Goal: Task Accomplishment & Management: Complete application form

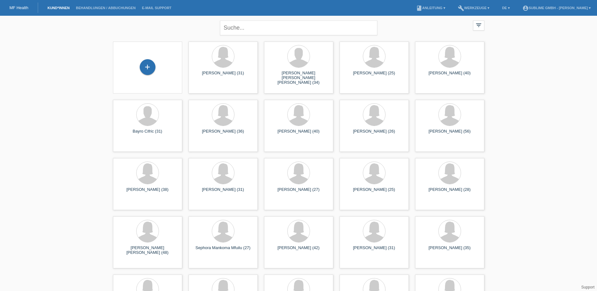
click at [408, 33] on div "close filter_list view_module Alle Kund*innen anzeigen star Markierte [PERSON_N…" at bounding box center [299, 27] width 378 height 23
drag, startPoint x: 164, startPoint y: 67, endPoint x: 140, endPoint y: 64, distance: 24.7
click at [164, 67] on div "+" at bounding box center [147, 67] width 59 height 17
click at [147, 64] on div "+" at bounding box center [148, 67] width 16 height 16
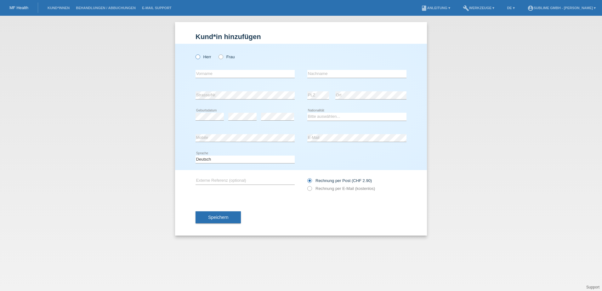
click at [195, 54] on icon at bounding box center [195, 54] width 0 height 0
click at [197, 56] on input "Herr" at bounding box center [198, 56] width 4 height 4
radio input "true"
click at [266, 74] on input "text" at bounding box center [245, 74] width 99 height 8
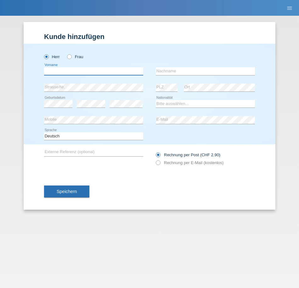
click at [92, 70] on input "text" at bounding box center [93, 71] width 99 height 8
type input "Bujar"
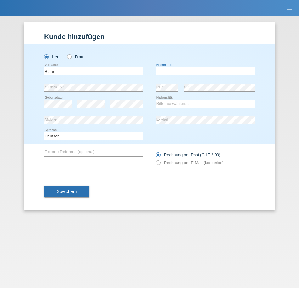
click at [184, 74] on input "text" at bounding box center [205, 71] width 99 height 8
type input "Tahiraj"
click at [140, 129] on div "Deutsch Français Italiano English error Sprache" at bounding box center [93, 136] width 99 height 16
click at [171, 106] on select "Bitte auswählen... Schweiz Deutschland Liechtenstein Österreich ------------ Af…" at bounding box center [205, 104] width 99 height 8
click at [172, 16] on body "MF Health Kund*innen Behandlungen / Abbuchungen E-Mail Support menu account_cir…" at bounding box center [149, 16] width 299 height 0
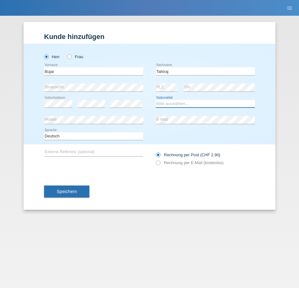
click at [175, 102] on select "Bitte auswählen... Schweiz Deutschland Liechtenstein Österreich ------------ Af…" at bounding box center [205, 104] width 99 height 8
select select "XK"
click at [156, 100] on select "Bitte auswählen... Schweiz Deutschland Liechtenstein Österreich ------------ Af…" at bounding box center [205, 104] width 99 height 8
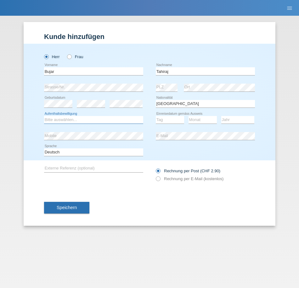
click at [102, 122] on select "Bitte auswählen... C B B - Flüchtlingsstatus Andere" at bounding box center [93, 120] width 99 height 8
click at [88, 117] on select "Bitte auswählen... C B B - Flüchtlingsstatus Andere" at bounding box center [93, 120] width 99 height 8
select select "B"
click at [44, 116] on select "Bitte auswählen... C B B - Flüchtlingsstatus Andere" at bounding box center [93, 120] width 99 height 8
click at [170, 121] on select "Tag 01 02 03 04 05 06 07 08 09 10 11" at bounding box center [170, 120] width 28 height 8
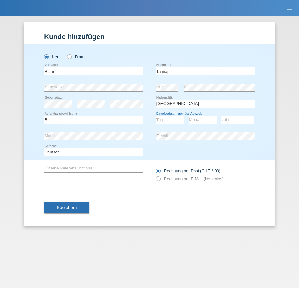
click at [170, 121] on select "Tag 01 02 03 04 05 06 07 08 09 10 11" at bounding box center [170, 120] width 28 height 8
select select "30"
click at [200, 122] on select "Monat 01 02 03 04 05 06 07 08 09 10 11" at bounding box center [203, 120] width 28 height 8
select select "08"
click at [234, 122] on select "Jahr 2025 2024 2023 2022 2021 2020 2019 2018 2017 2016 2015 2014 2013 2012 2011…" at bounding box center [237, 120] width 33 height 8
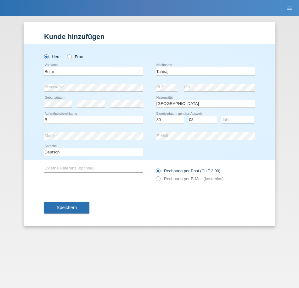
select select "2012"
click at [78, 169] on input "text" at bounding box center [93, 169] width 99 height 8
click at [162, 179] on label "Rechnung per E-Mail (kostenlos)" at bounding box center [190, 179] width 68 height 5
click at [155, 176] on icon at bounding box center [155, 176] width 0 height 0
click at [161, 178] on label "Rechnung per E-Mail (kostenlos)" at bounding box center [190, 179] width 68 height 5
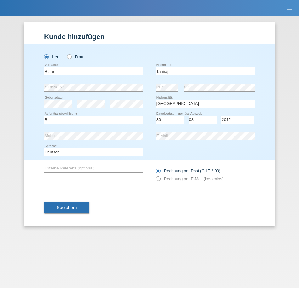
click at [155, 176] on icon at bounding box center [155, 176] width 0 height 0
drag, startPoint x: 146, startPoint y: 180, endPoint x: 72, endPoint y: 207, distance: 78.5
click at [145, 180] on div "error Externe Referenz (optional) Rechnung per Post (CHF 2.90)" at bounding box center [149, 175] width 211 height 29
click at [68, 210] on span "Speichern" at bounding box center [67, 207] width 20 height 5
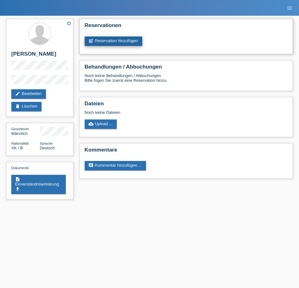
click at [111, 38] on link "post_add Reservation hinzufügen" at bounding box center [114, 41] width 58 height 9
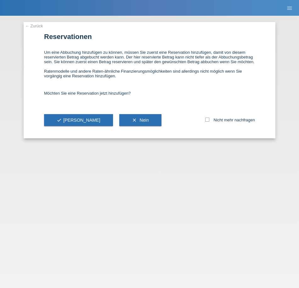
click at [32, 26] on link "← Zurück" at bounding box center [34, 26] width 18 height 5
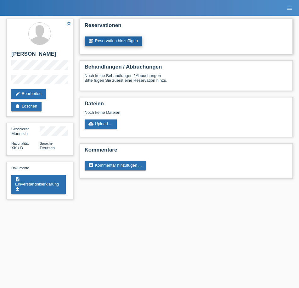
click at [114, 37] on link "post_add Reservation hinzufügen" at bounding box center [114, 41] width 58 height 9
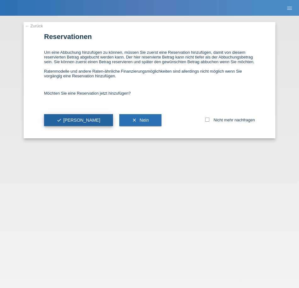
click at [55, 118] on button "check Ja" at bounding box center [78, 120] width 69 height 12
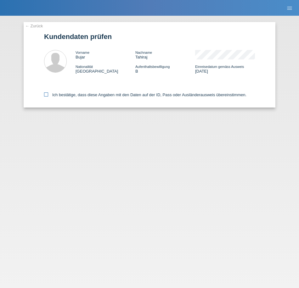
click at [49, 95] on label "Ich bestätige, dass diese Angaben mit den Daten auf der ID, Pass oder Ausländer…" at bounding box center [145, 95] width 202 height 5
click at [48, 95] on input "Ich bestätige, dass diese Angaben mit den Daten auf der ID, Pass oder Ausländer…" at bounding box center [46, 95] width 4 height 4
checkbox input "true"
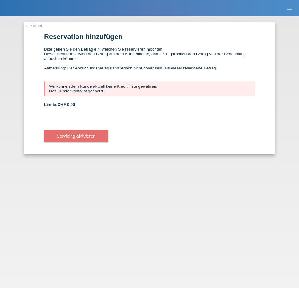
click at [31, 26] on link "← Zurück" at bounding box center [34, 26] width 18 height 5
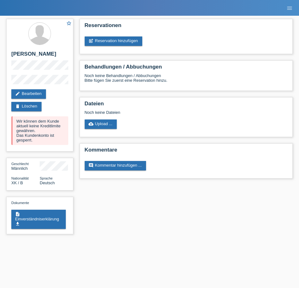
click at [37, 19] on div "star_border Bujar Tahiraj edit Bearbeiten delete Löschen Wir können dem Kunde a…" at bounding box center [39, 128] width 73 height 225
click at [288, 6] on icon "menu" at bounding box center [290, 8] width 6 height 6
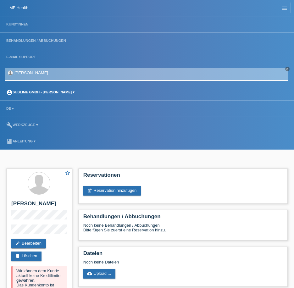
click at [10, 92] on icon "account_circle" at bounding box center [9, 92] width 6 height 6
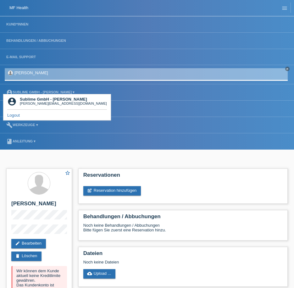
click at [25, 74] on link "[PERSON_NAME]" at bounding box center [31, 73] width 34 height 5
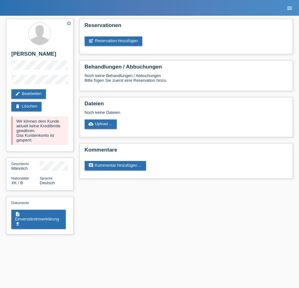
click at [292, 10] on icon "menu" at bounding box center [290, 8] width 6 height 6
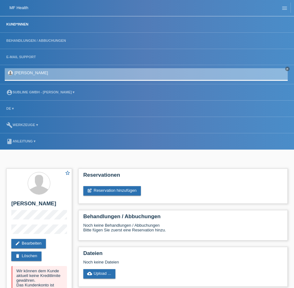
click at [24, 25] on link "Kund*innen" at bounding box center [17, 24] width 28 height 4
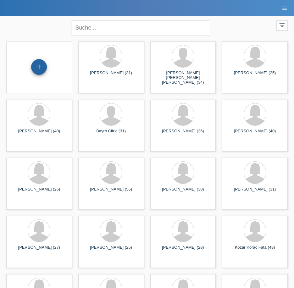
click at [42, 71] on div "+" at bounding box center [39, 67] width 16 height 16
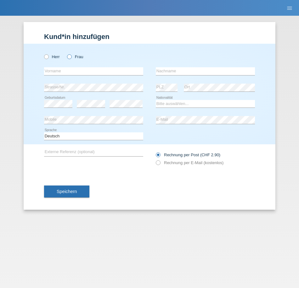
click at [74, 57] on label "Frau" at bounding box center [75, 56] width 16 height 5
click at [71, 57] on input "Frau" at bounding box center [69, 56] width 4 height 4
radio input "true"
click at [168, 105] on select "Bitte auswählen... Schweiz Deutschland Liechtenstein Österreich ------------ Af…" at bounding box center [205, 104] width 99 height 8
select select "XK"
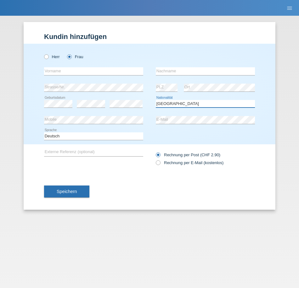
click at [156, 100] on select "Bitte auswählen... Schweiz Deutschland Liechtenstein Österreich ------------ Af…" at bounding box center [205, 104] width 99 height 8
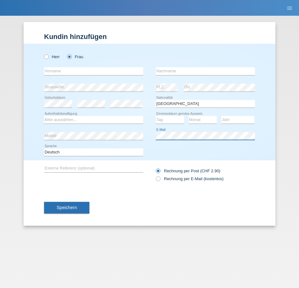
click at [137, 134] on div "error Mobile error E-Mail" at bounding box center [149, 136] width 211 height 16
click at [191, 71] on input "text" at bounding box center [205, 71] width 99 height 8
click at [97, 67] on input "text" at bounding box center [93, 71] width 99 height 8
click at [68, 68] on input "text" at bounding box center [93, 71] width 99 height 8
type input "Zenije"
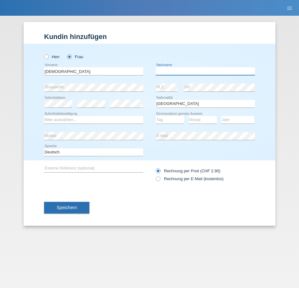
click at [168, 74] on input "text" at bounding box center [205, 71] width 99 height 8
type input "Krasniqi"
click at [54, 100] on div "error Geburtsdatum" at bounding box center [58, 104] width 28 height 16
click at [71, 122] on select "Bitte auswählen... C B B - Flüchtlingsstatus Andere" at bounding box center [93, 120] width 99 height 8
select select "C"
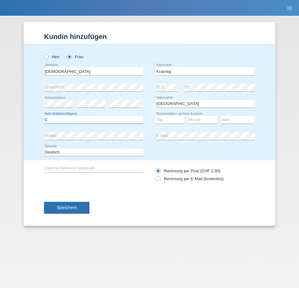
click at [44, 116] on select "Bitte auswählen... C B B - Flüchtlingsstatus Andere" at bounding box center [93, 120] width 99 height 8
click at [172, 120] on select "Tag 01 02 03 04 05 06 07 08 09 10 11" at bounding box center [170, 120] width 28 height 8
click at [174, 119] on select "Tag 01 02 03 04 05 06 07 08 09 10 11" at bounding box center [170, 120] width 28 height 8
click at [171, 117] on select "Tag 01 02 03 04 05 06 07 08 09 10 11" at bounding box center [170, 120] width 28 height 8
select select "26"
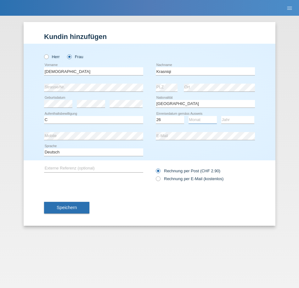
click at [205, 120] on select "Monat 01 02 03 04 05 06 07 08 09 10 11" at bounding box center [203, 120] width 28 height 8
select select "08"
click at [241, 120] on select "Jahr 2025 2024 2023 2022 2021 2020 2019 2018 2017 2016 2015 2014 2013 2012 2011…" at bounding box center [237, 120] width 33 height 8
select select "1990"
click at [221, 116] on select "Jahr 2025 2024 2023 2022 2021 2020 2019 2018 2017 2016 2015 2014 2013 2012 2011…" at bounding box center [237, 120] width 33 height 8
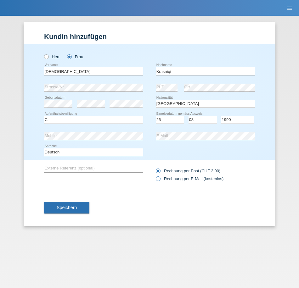
click at [163, 178] on label "Rechnung per E-Mail (kostenlos)" at bounding box center [190, 179] width 68 height 5
click at [160, 178] on input "Rechnung per E-Mail (kostenlos)" at bounding box center [158, 181] width 4 height 8
radio input "true"
click at [82, 206] on button "Speichern" at bounding box center [66, 208] width 45 height 12
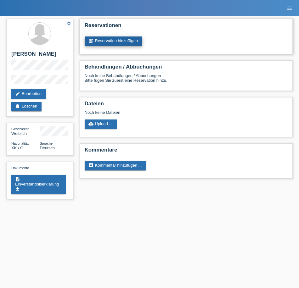
click at [116, 40] on link "post_add Reservation hinzufügen" at bounding box center [114, 41] width 58 height 9
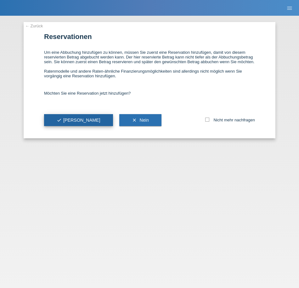
click at [68, 119] on span "check Ja" at bounding box center [79, 120] width 44 height 5
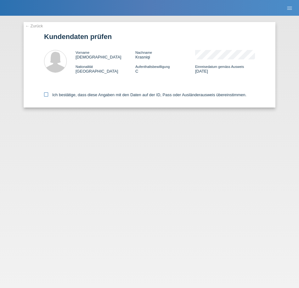
click at [48, 94] on icon at bounding box center [46, 95] width 4 height 4
click at [48, 94] on input "Ich bestätige, dass diese Angaben mit den Daten auf der ID, Pass oder Ausländer…" at bounding box center [46, 95] width 4 height 4
checkbox input "true"
